Goal: Find specific page/section: Find specific page/section

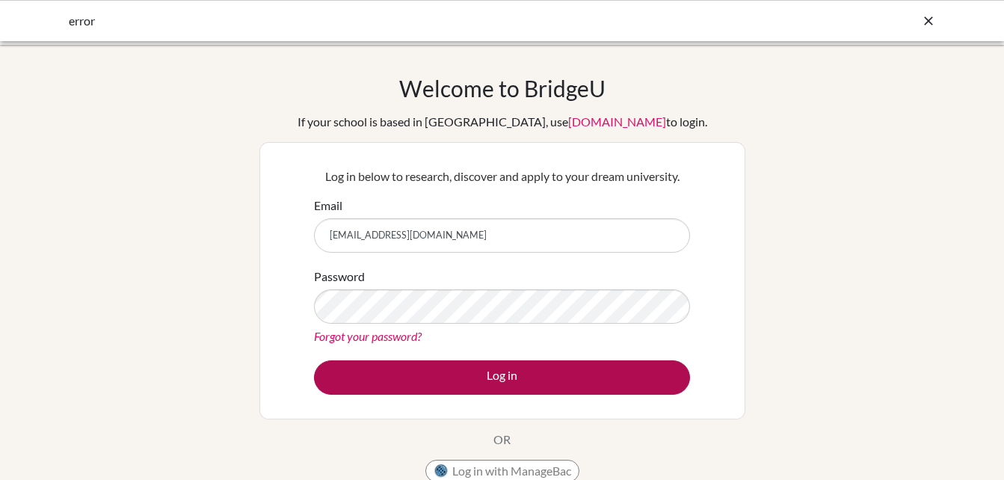
click at [635, 394] on div "Log in below to research, discover and apply to your dream university. Email ac…" at bounding box center [502, 281] width 395 height 246
click at [634, 387] on button "Log in" at bounding box center [502, 377] width 376 height 34
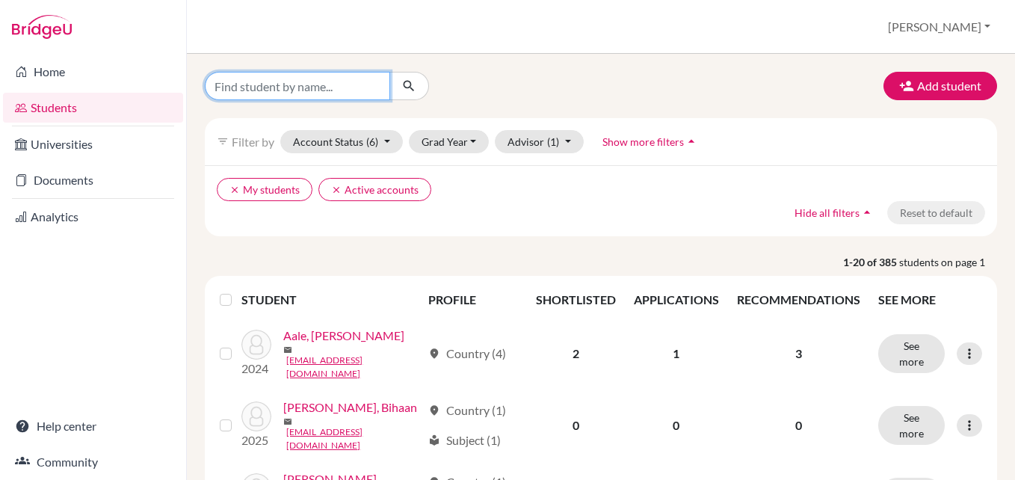
click at [299, 80] on input "Find student by name..." at bounding box center [297, 86] width 185 height 28
type input "Teju"
click button "submit" at bounding box center [410, 86] width 40 height 28
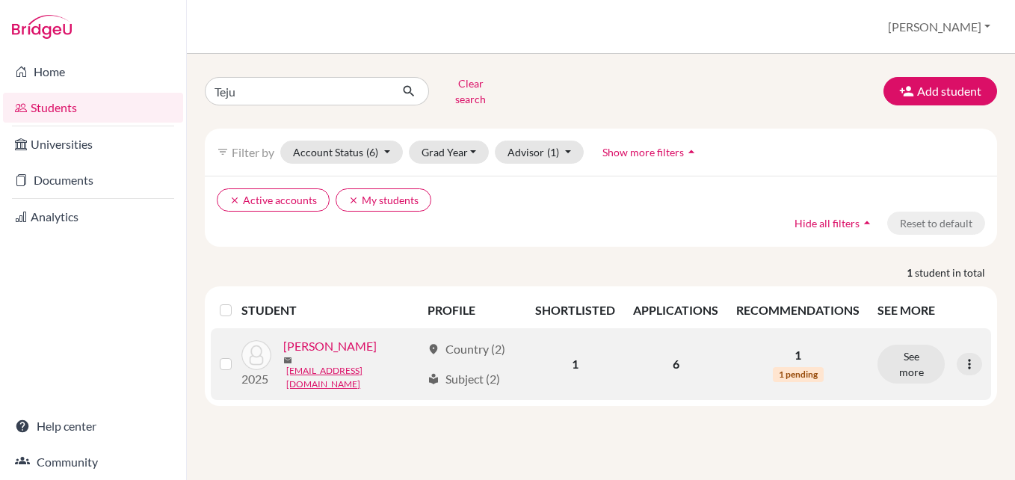
click at [316, 342] on link "[PERSON_NAME]" at bounding box center [329, 346] width 93 height 18
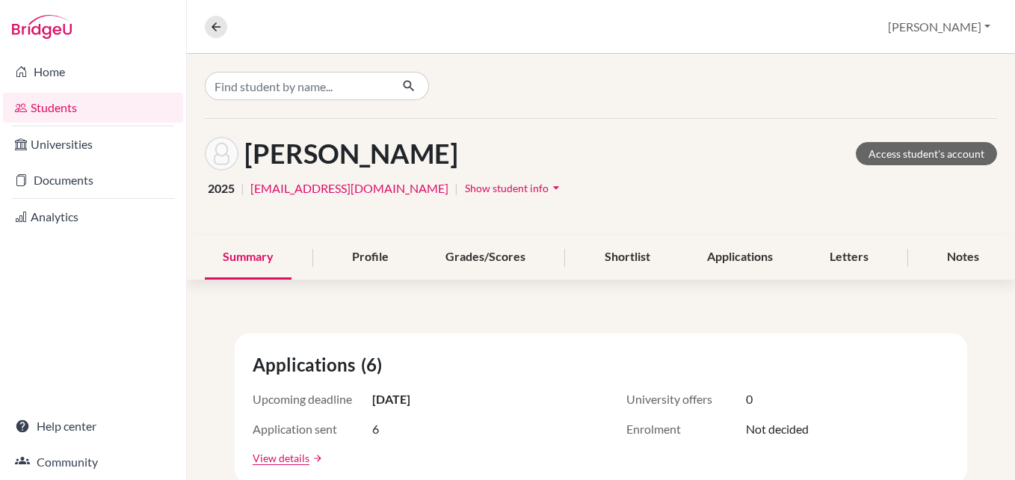
click at [608, 160] on div "[PERSON_NAME] Access student's account" at bounding box center [601, 154] width 793 height 34
click at [910, 161] on link "Access student's account" at bounding box center [926, 153] width 141 height 23
